Goal: Task Accomplishment & Management: Use online tool/utility

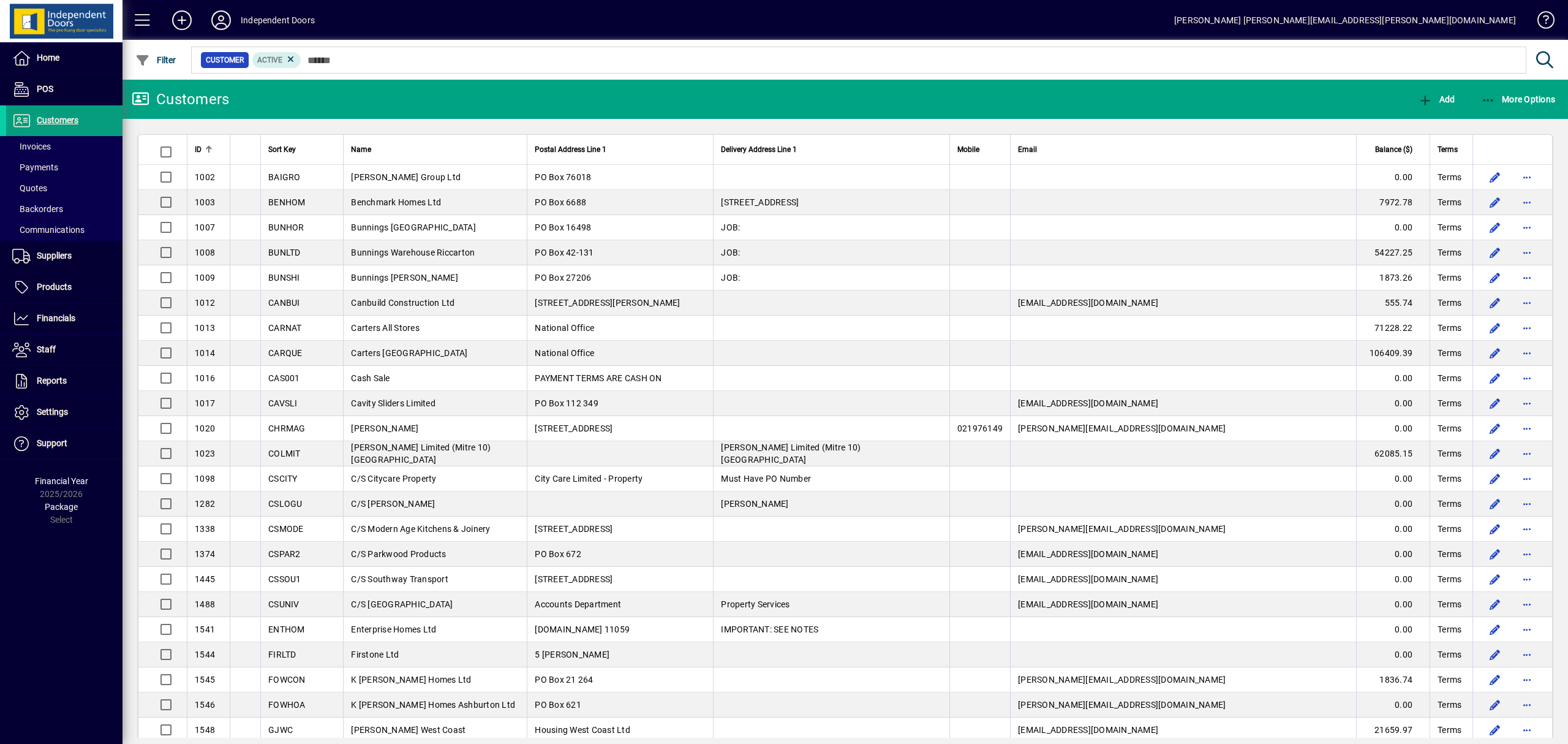
drag, startPoint x: 0, startPoint y: 0, endPoint x: 324, endPoint y: 75, distance: 332.6
click at [44, 184] on span "Quotes" at bounding box center [30, 188] width 35 height 10
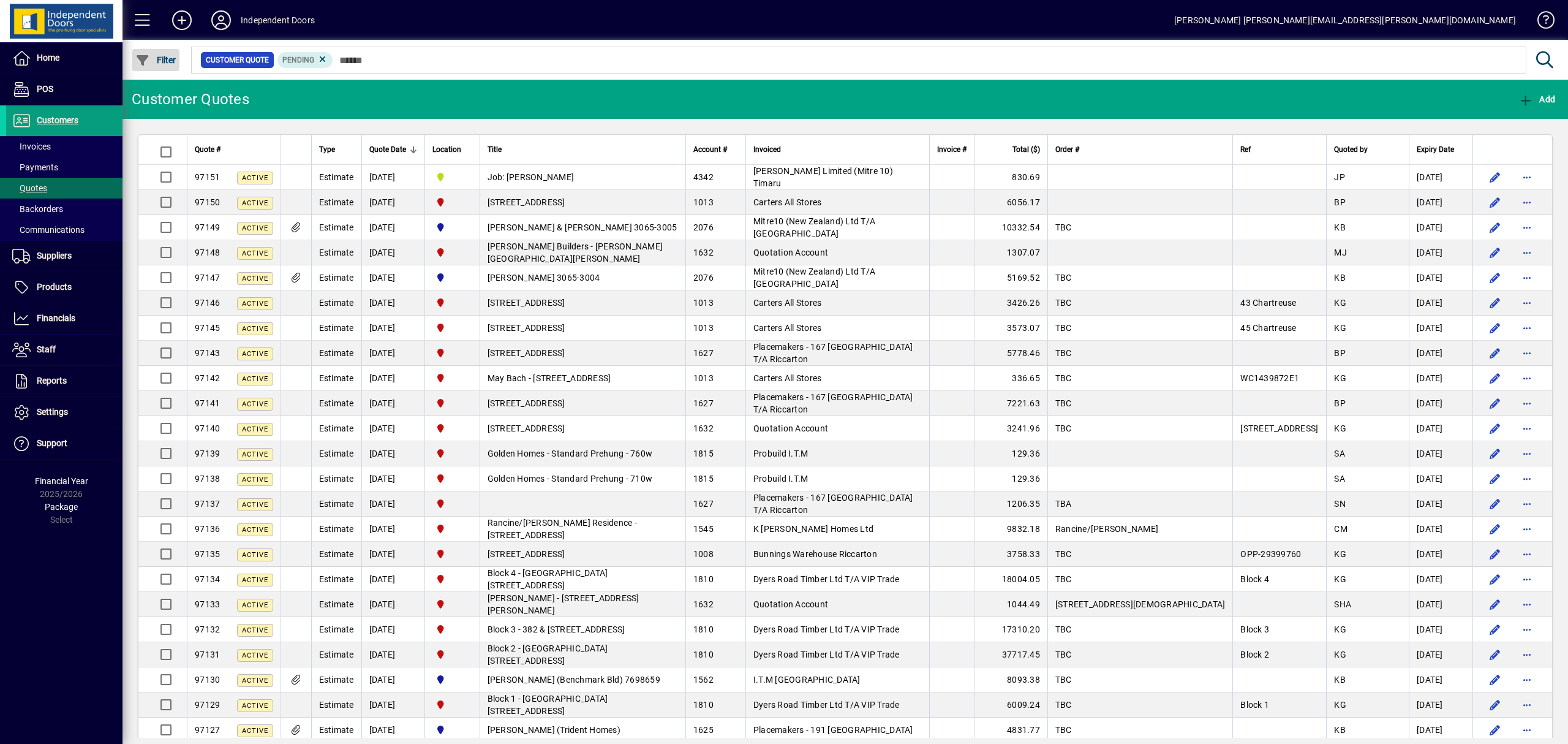
click at [162, 59] on span "Filter" at bounding box center [156, 59] width 41 height 10
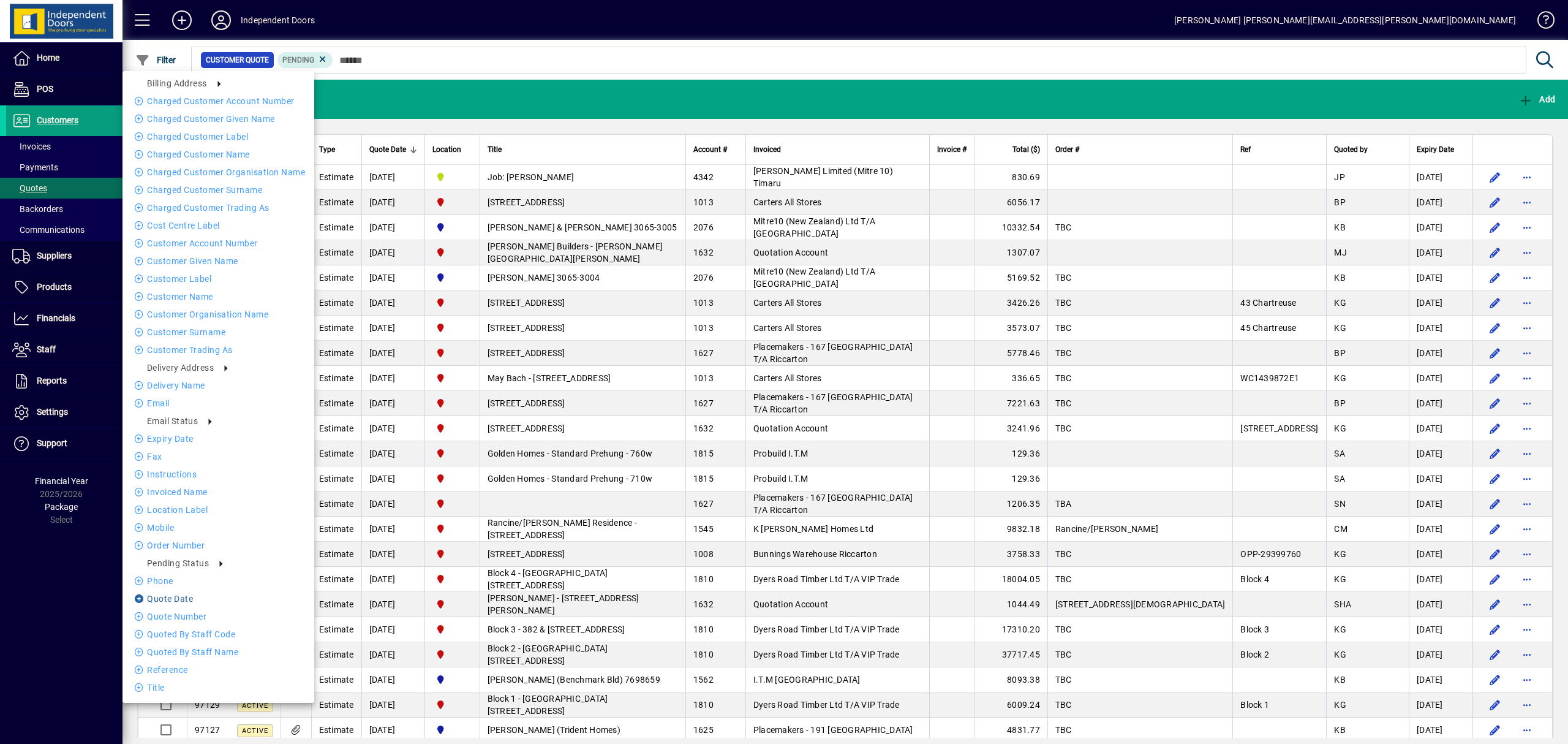
click at [179, 596] on li "Quote date" at bounding box center [217, 598] width 191 height 14
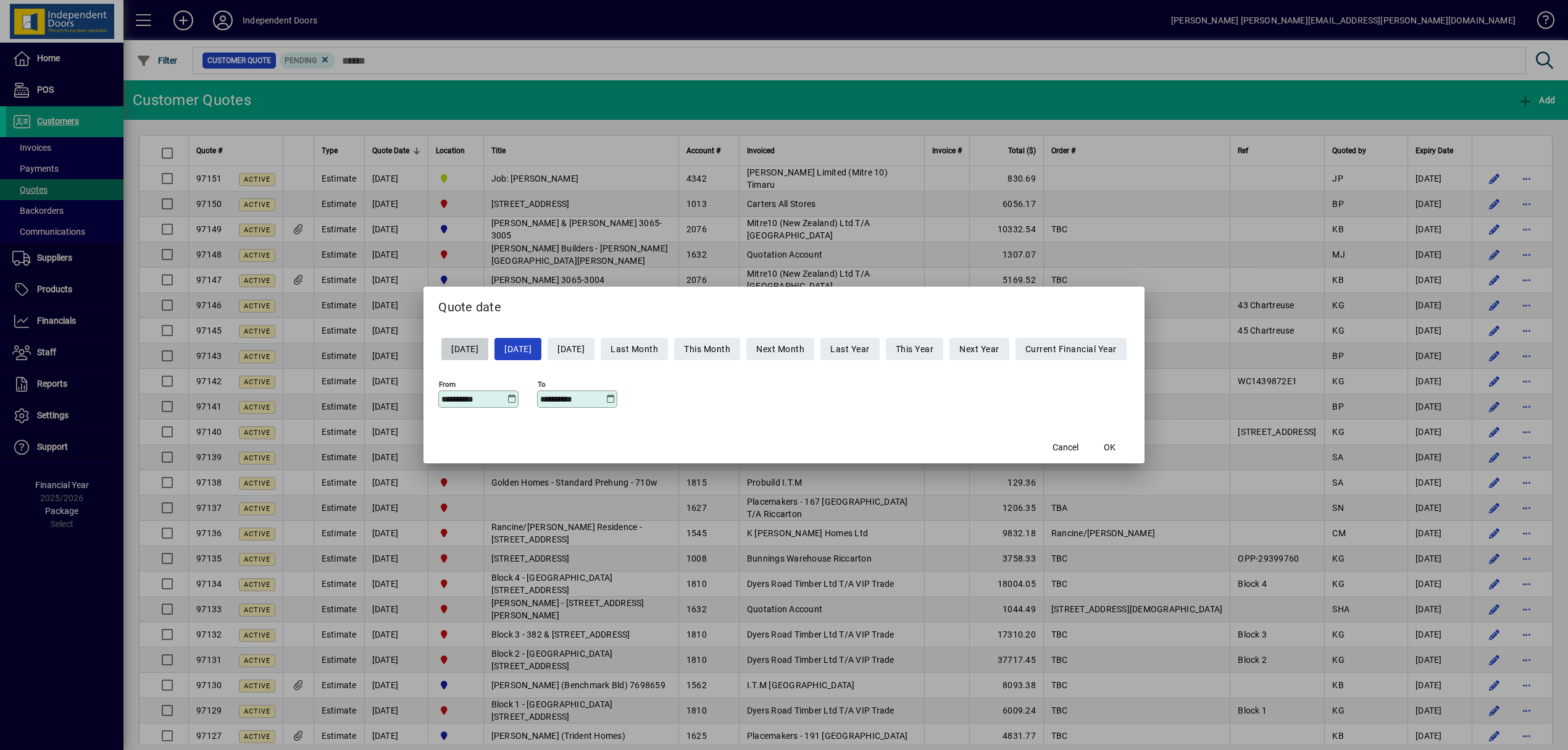
click at [452, 350] on span "Yesterday" at bounding box center [464, 349] width 27 height 21
type input "**********"
click at [1115, 445] on span "OK" at bounding box center [1109, 447] width 12 height 13
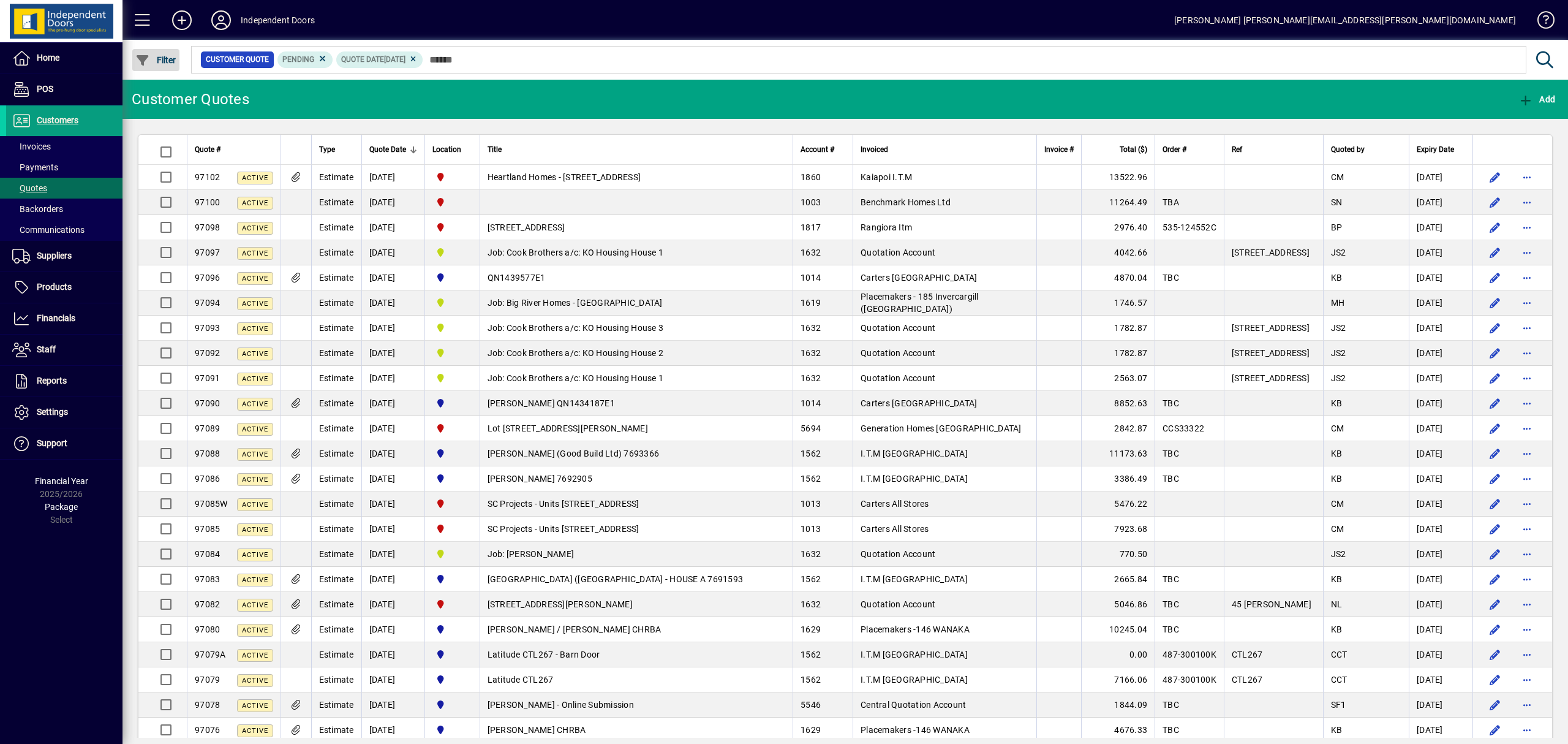
click at [164, 59] on span "Filter" at bounding box center [156, 59] width 41 height 10
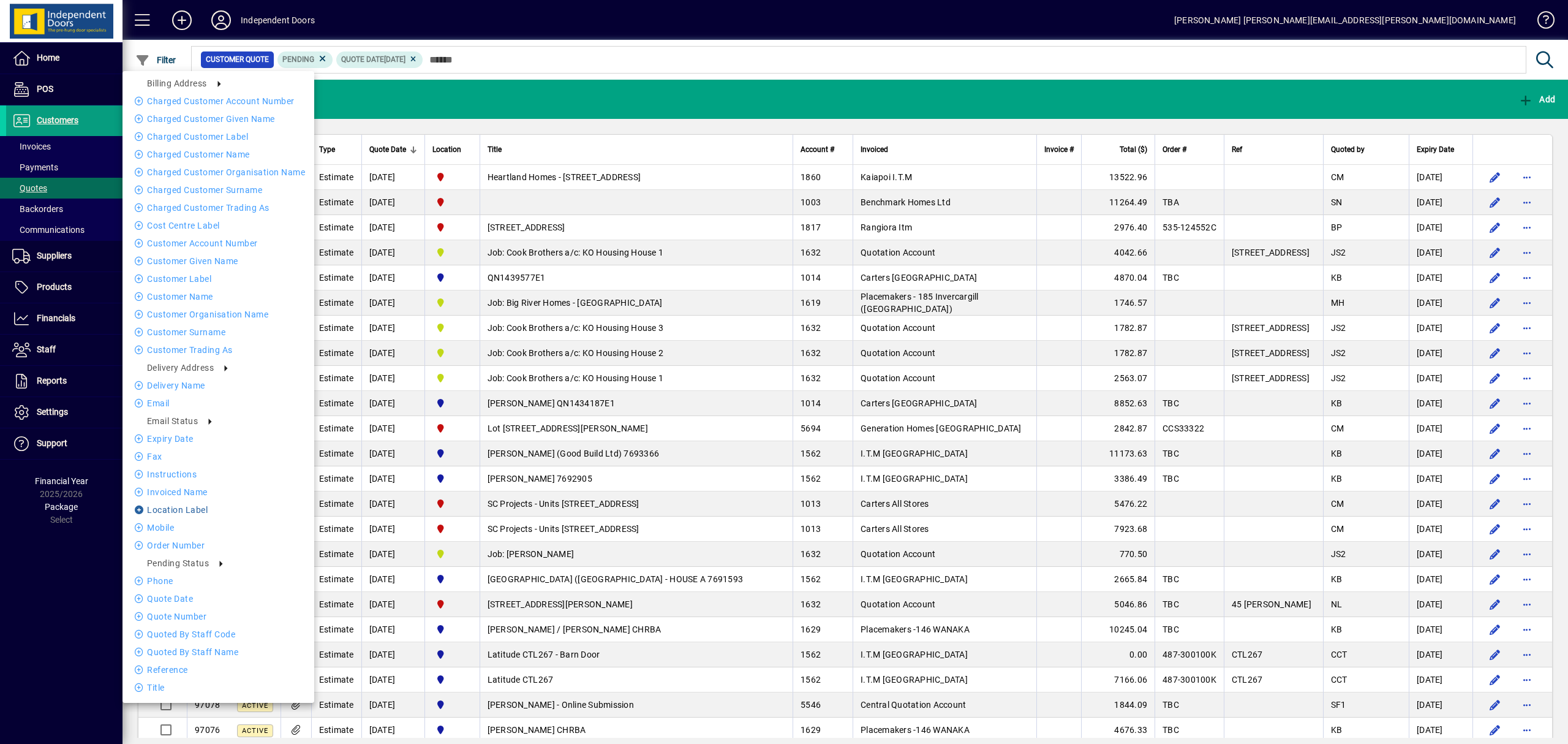
click at [180, 511] on li "Location Label" at bounding box center [217, 509] width 191 height 14
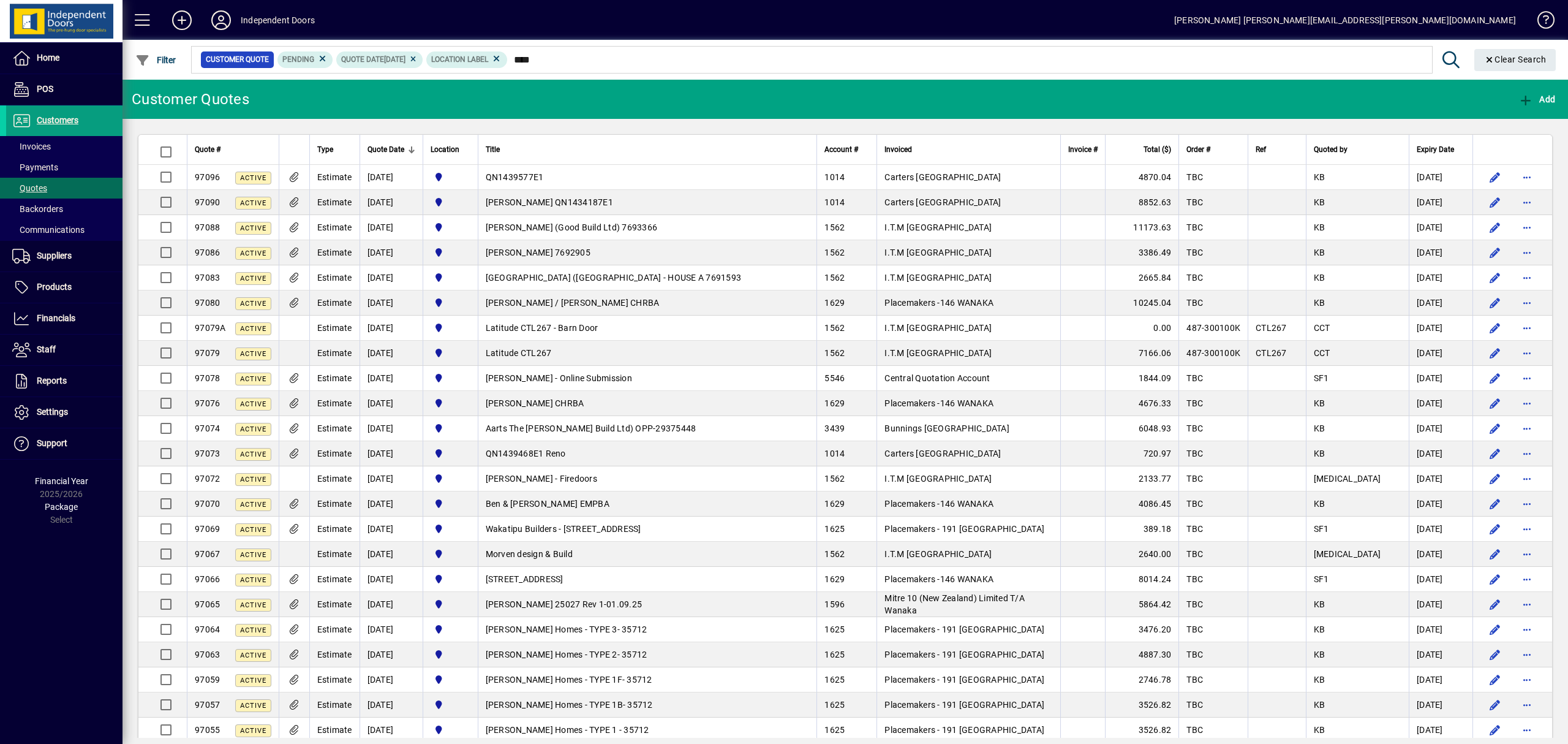
click at [1346, 152] on div "Quoted by" at bounding box center [1358, 149] width 88 height 13
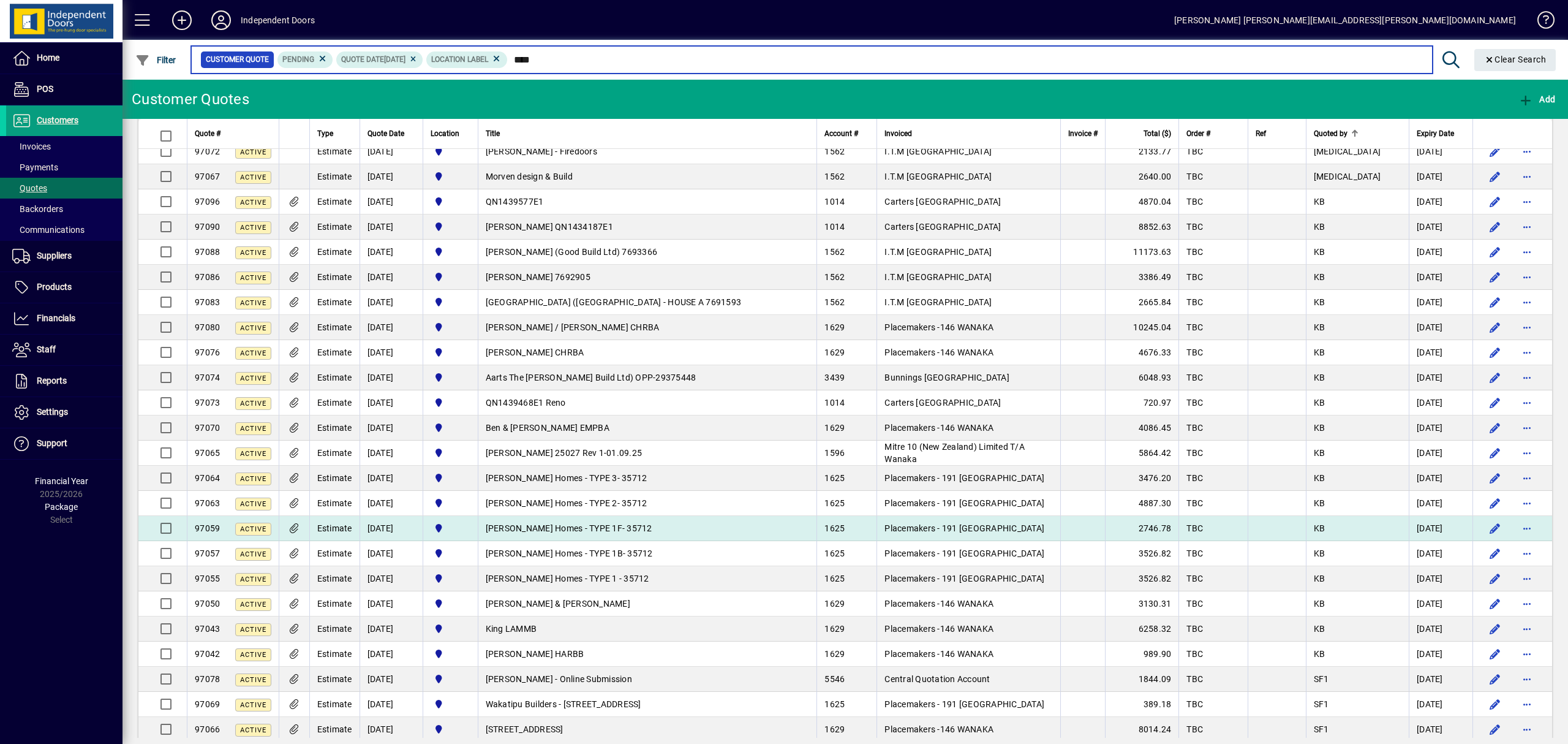
scroll to position [101, 0]
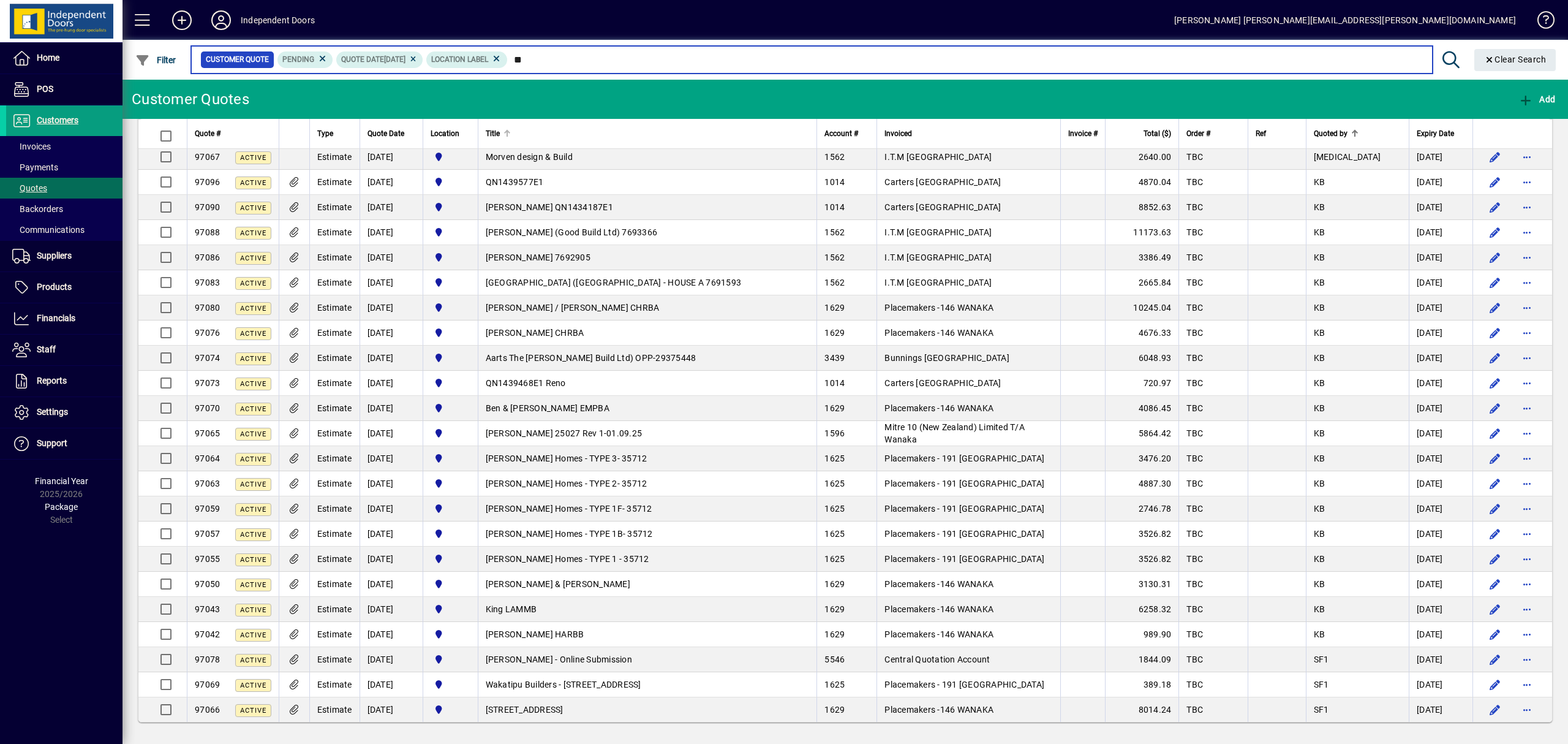
type input "*"
